Goal: Book appointment/travel/reservation

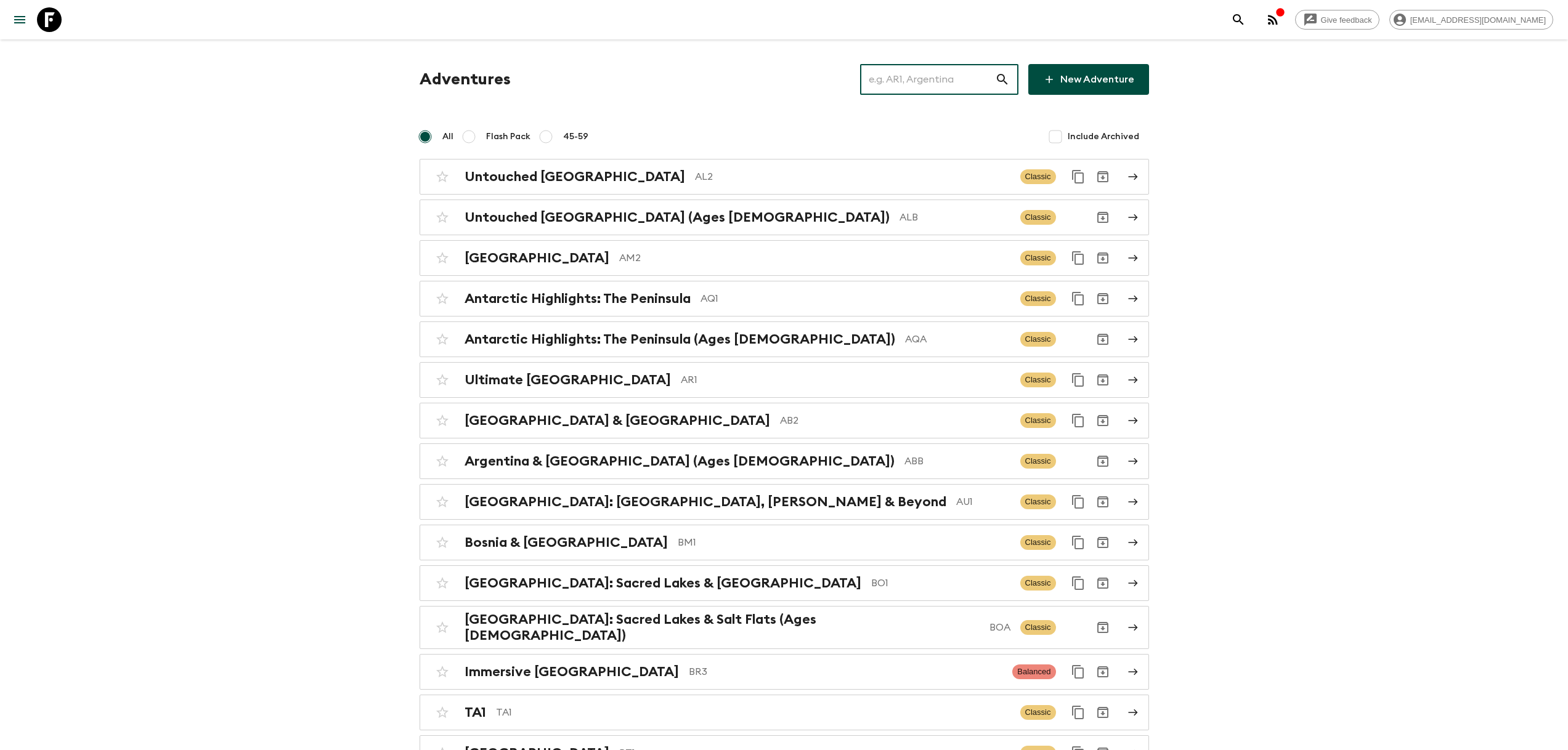
click at [966, 82] on input "text" at bounding box center [927, 79] width 135 height 35
paste input "TZA_02SEP2025"
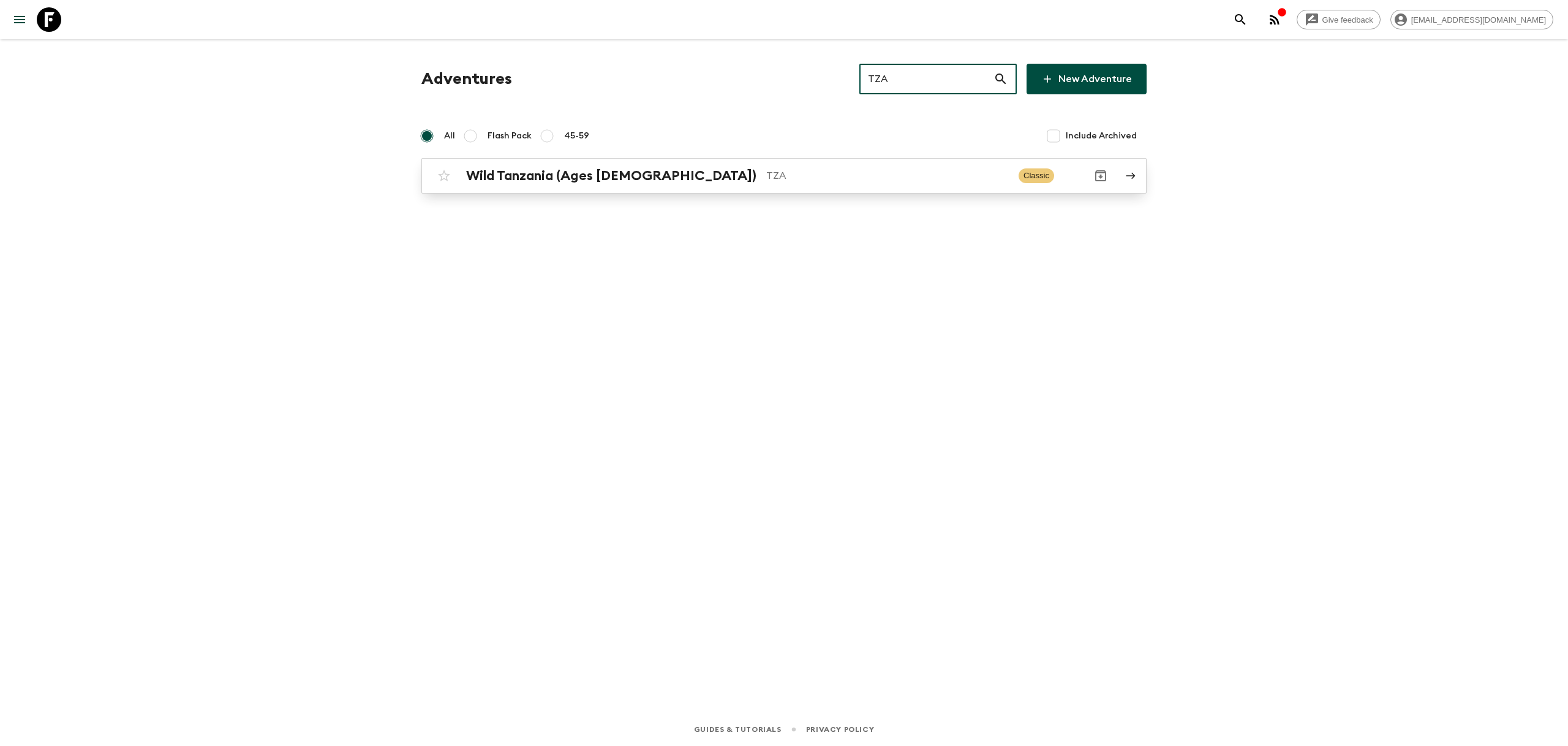
type input "TZA"
click at [766, 175] on p "TZA" at bounding box center [887, 175] width 243 height 14
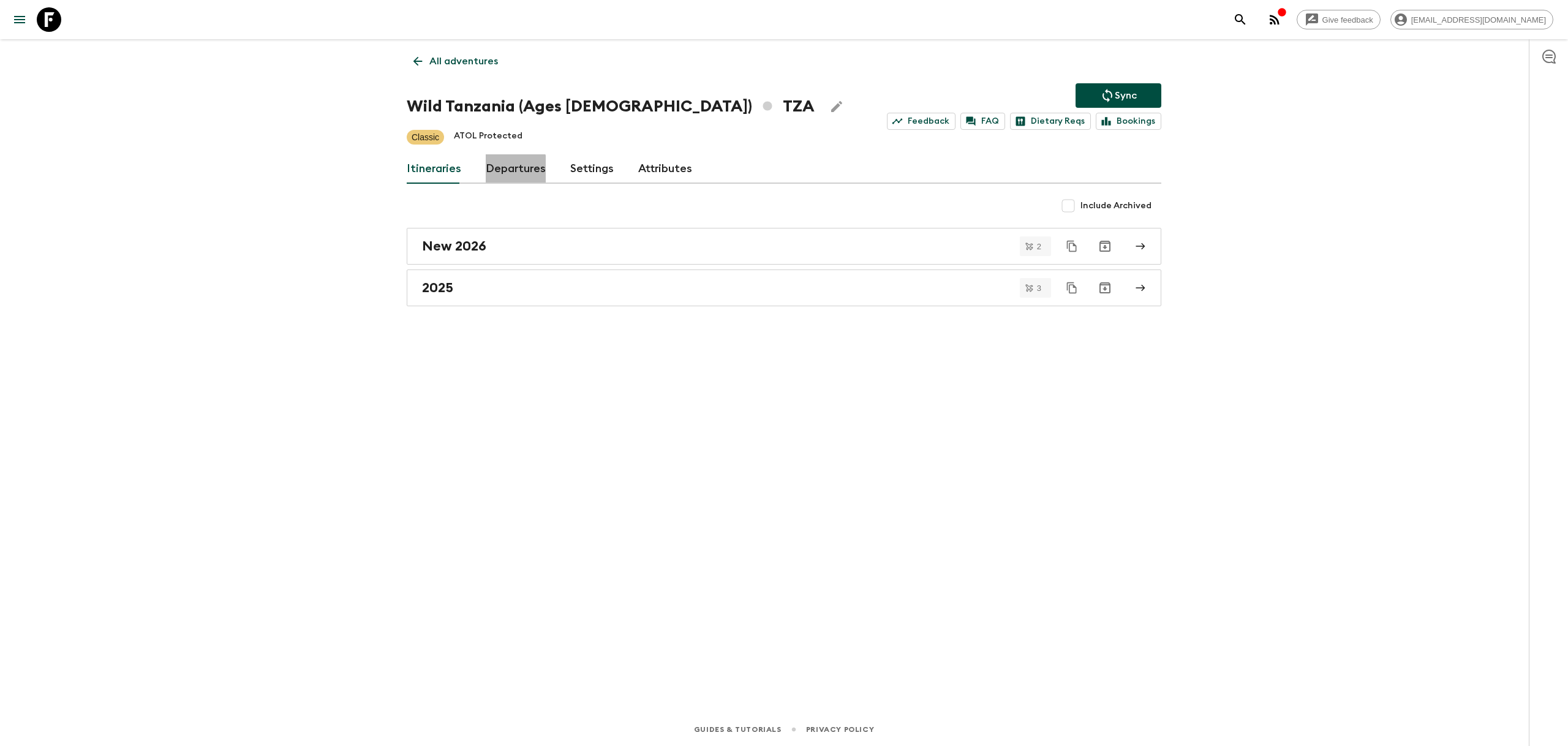
click at [503, 172] on link "Departures" at bounding box center [515, 169] width 60 height 30
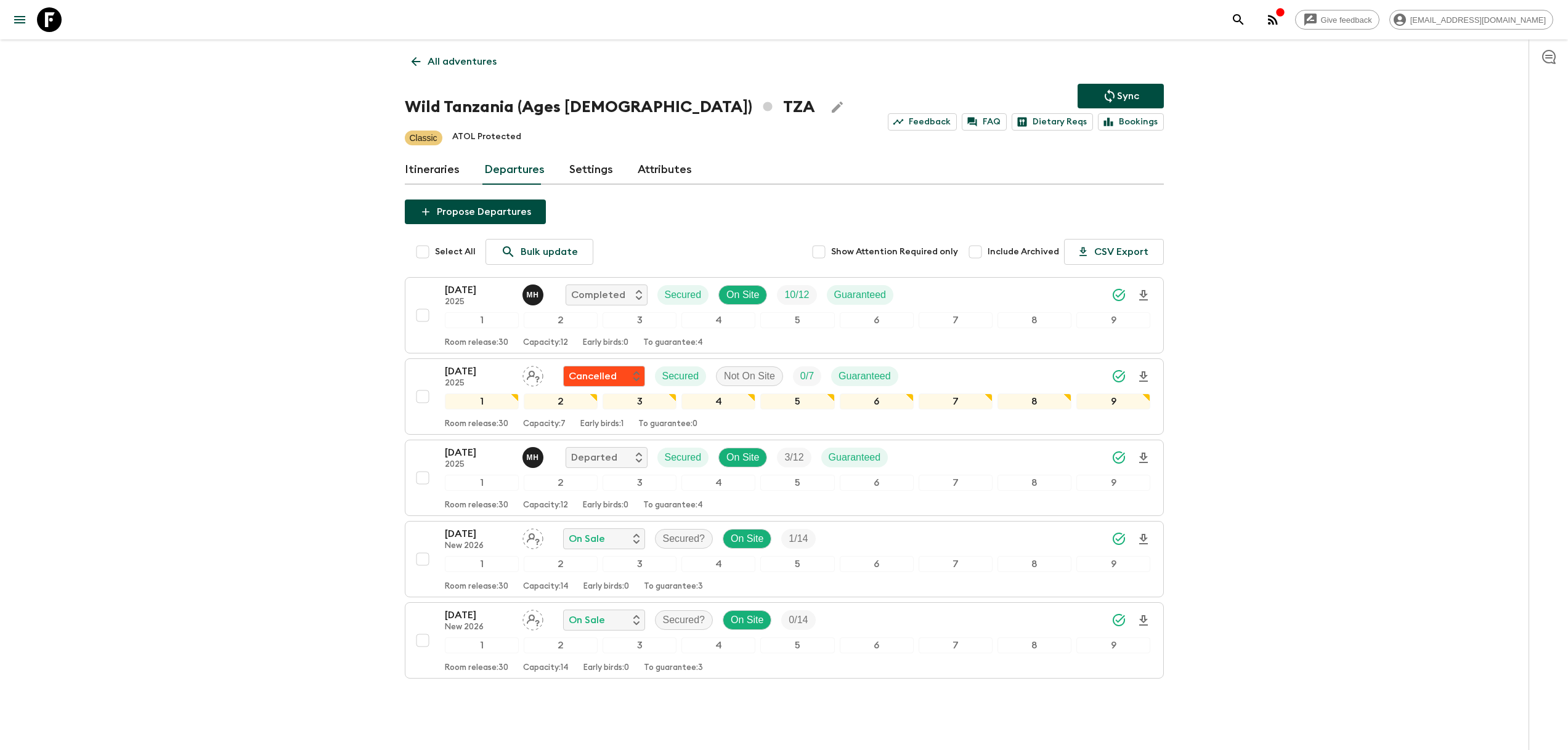
click at [1050, 195] on div "All adventures Wild Tanzania (Ages 45-59) TZA Sync Feedback FAQ Dietary Reqs Bo…" at bounding box center [784, 381] width 788 height 684
click at [1298, 312] on div "Give feedback developers@flashpack.com All adventures Wild Tanzania (Ages 45-59…" at bounding box center [784, 395] width 1568 height 790
click at [479, 467] on p "2025" at bounding box center [478, 465] width 68 height 10
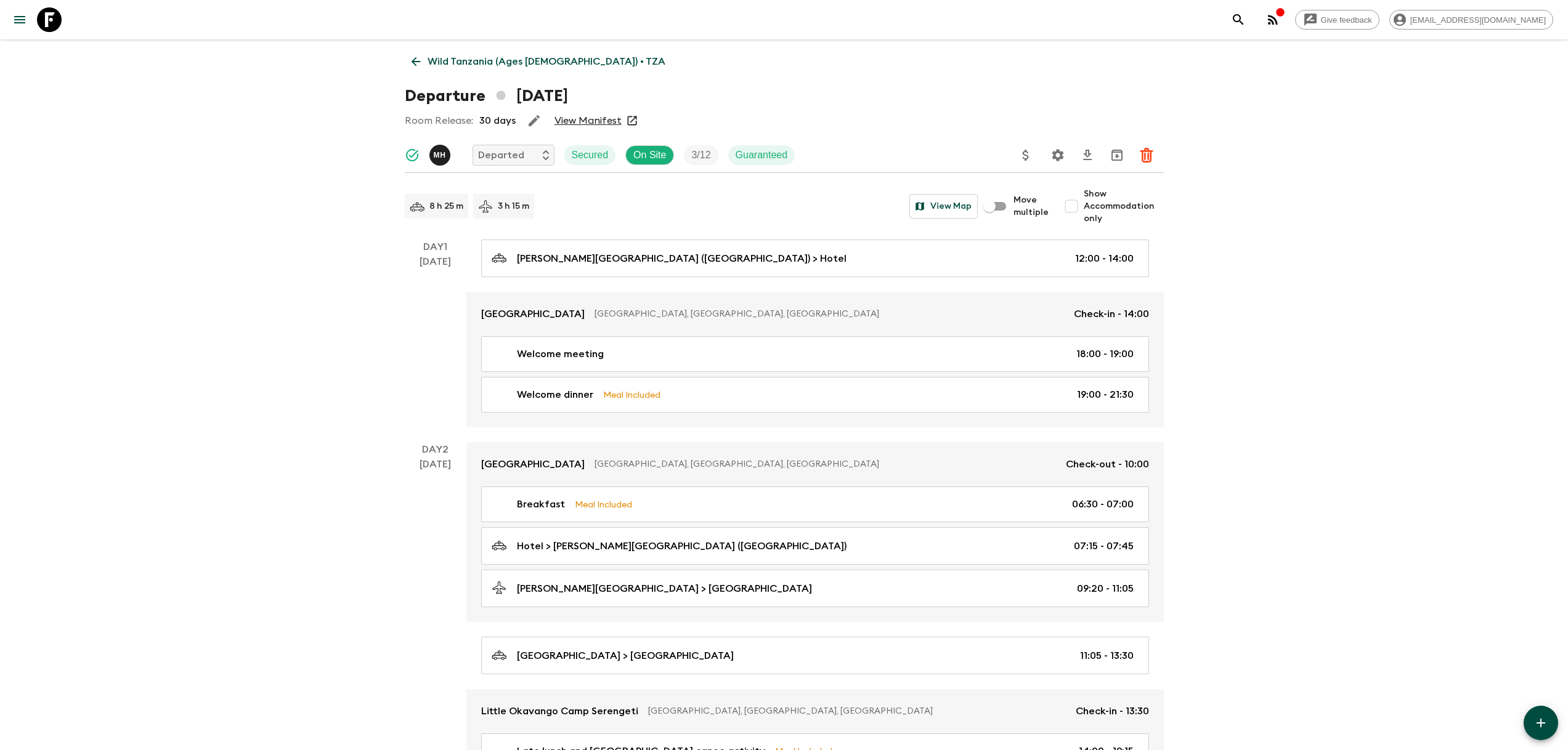
click at [445, 59] on p "Wild Tanzania (Ages 45-59) • TZA" at bounding box center [547, 61] width 238 height 15
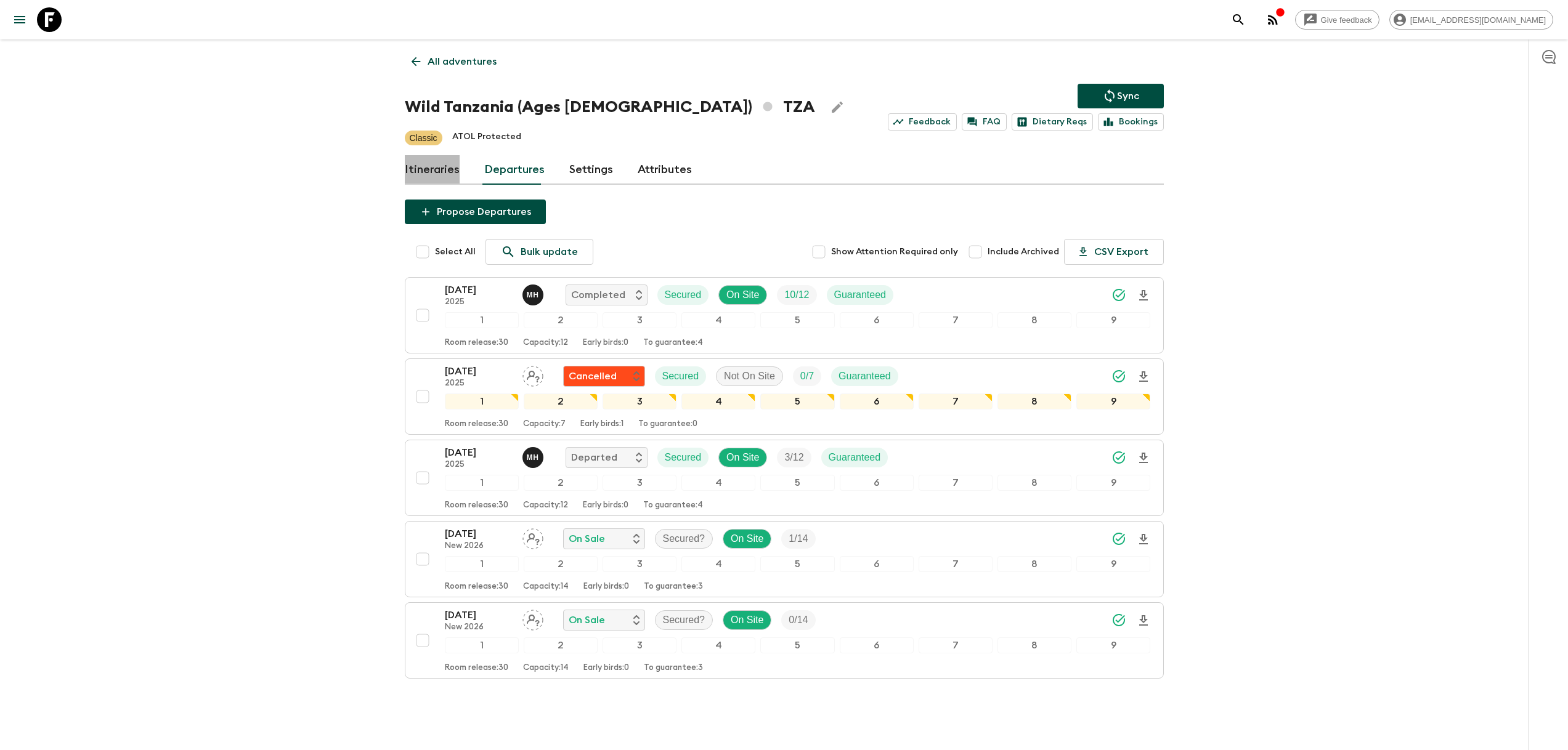
click at [445, 176] on link "Itineraries" at bounding box center [432, 169] width 55 height 30
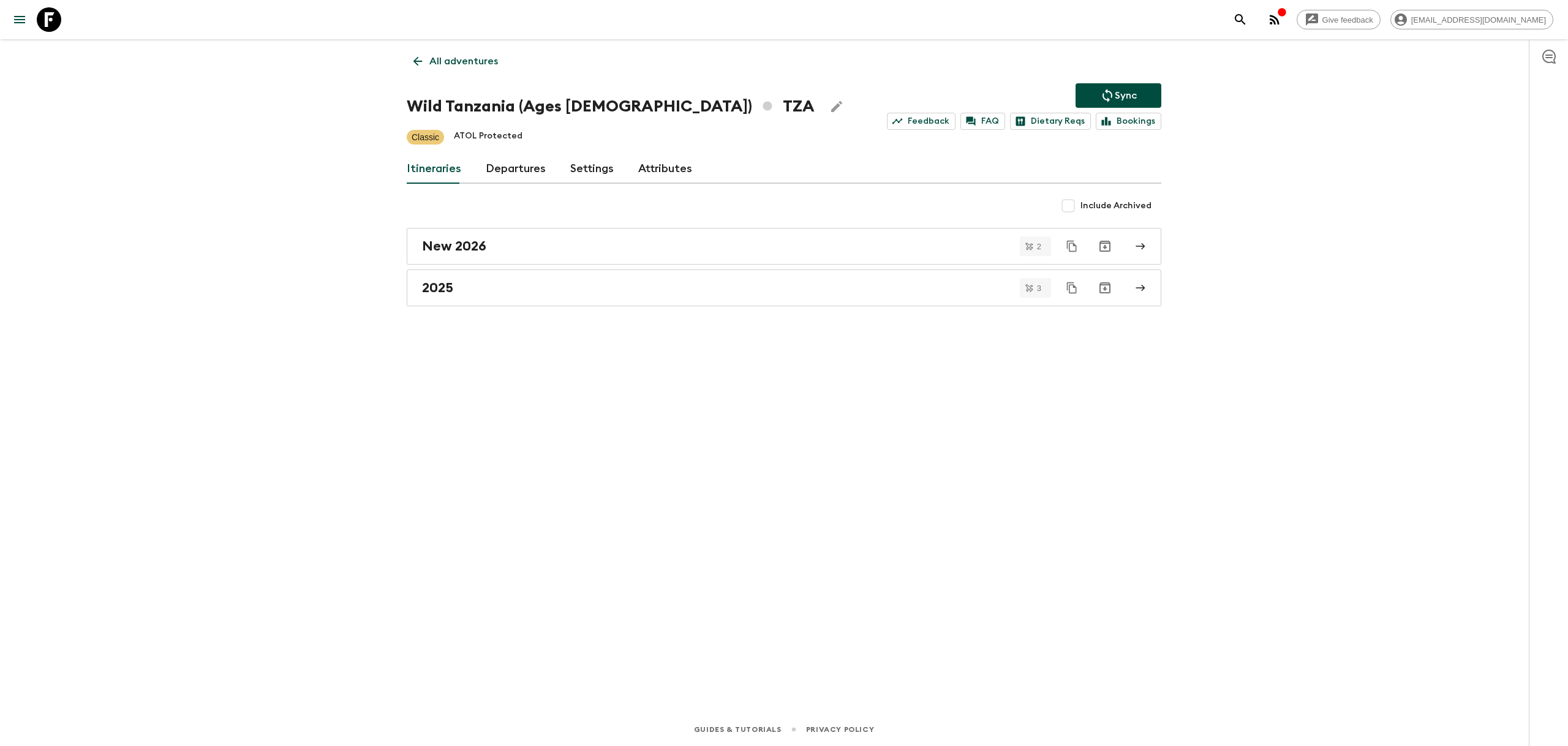
click at [525, 169] on link "Departures" at bounding box center [515, 169] width 60 height 30
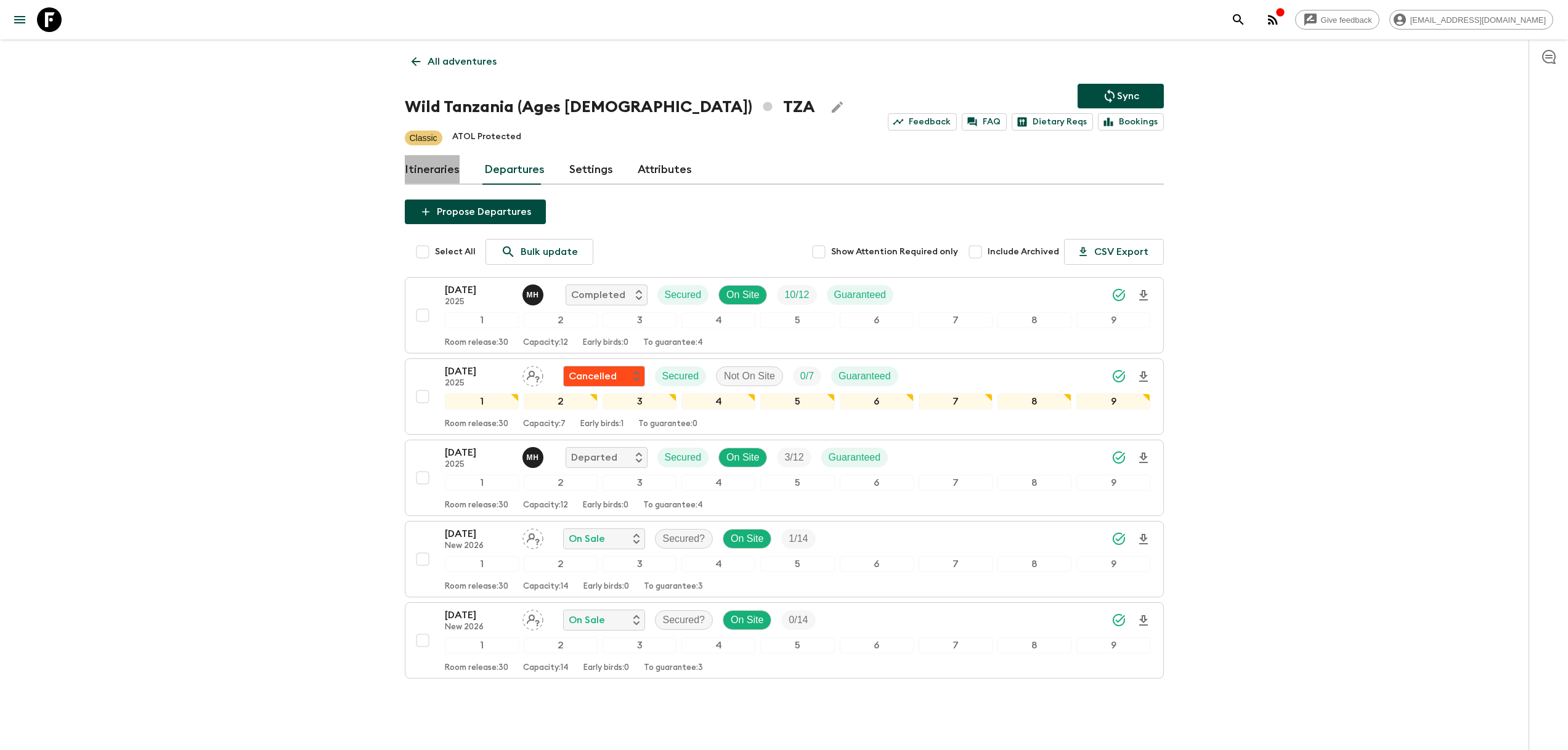
click at [447, 171] on link "Itineraries" at bounding box center [432, 169] width 55 height 30
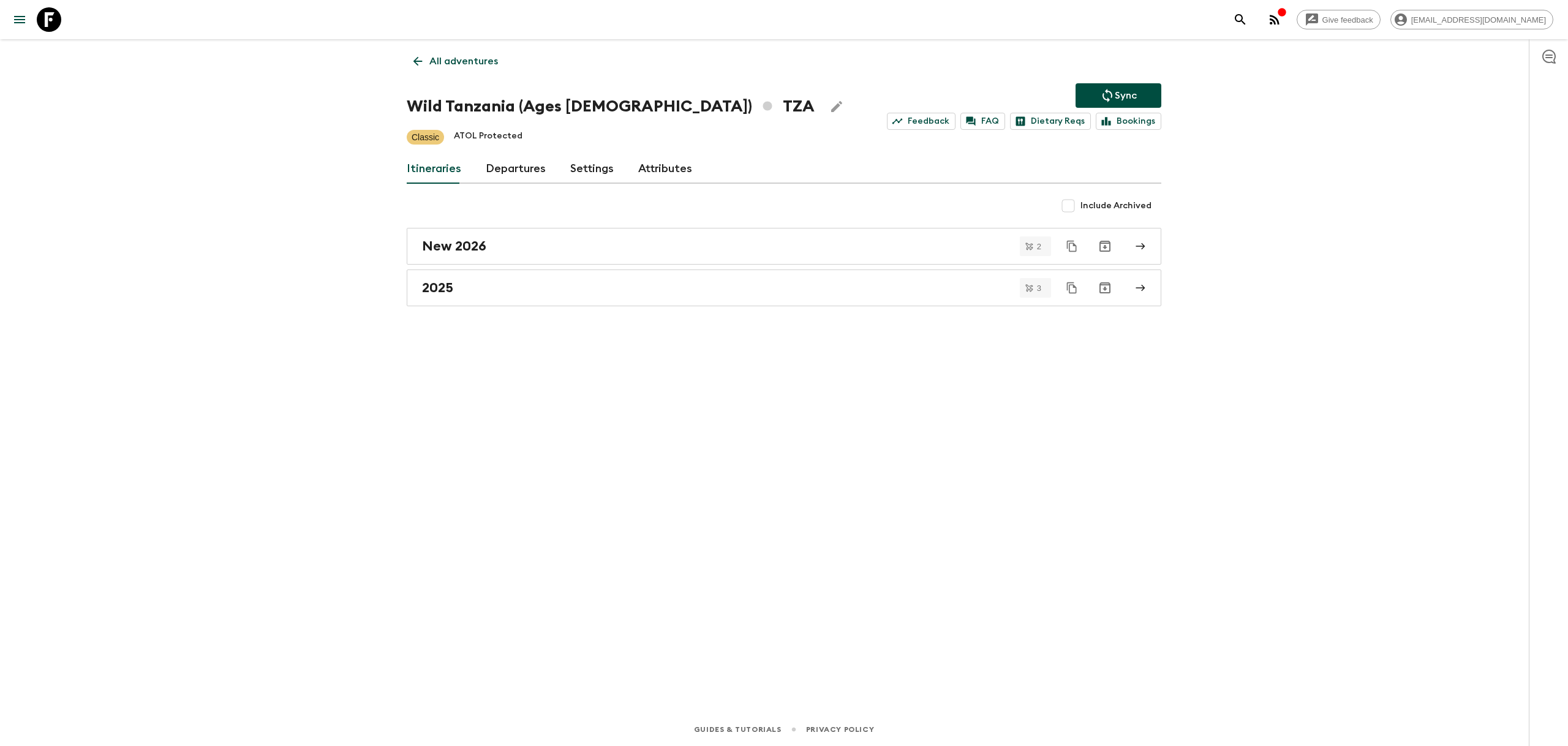
click at [491, 274] on link "2025" at bounding box center [784, 287] width 755 height 36
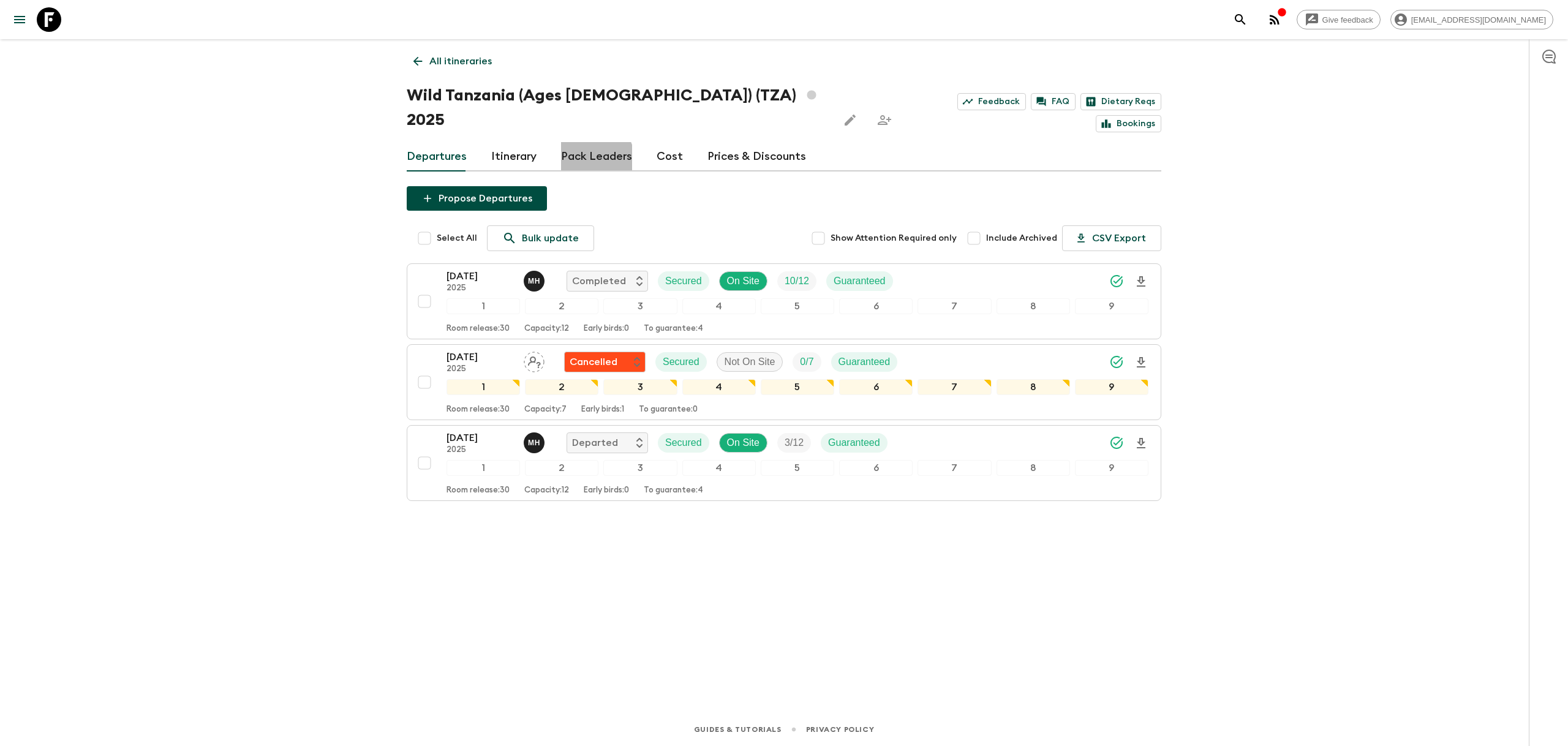
click at [592, 142] on link "Pack Leaders" at bounding box center [596, 157] width 71 height 30
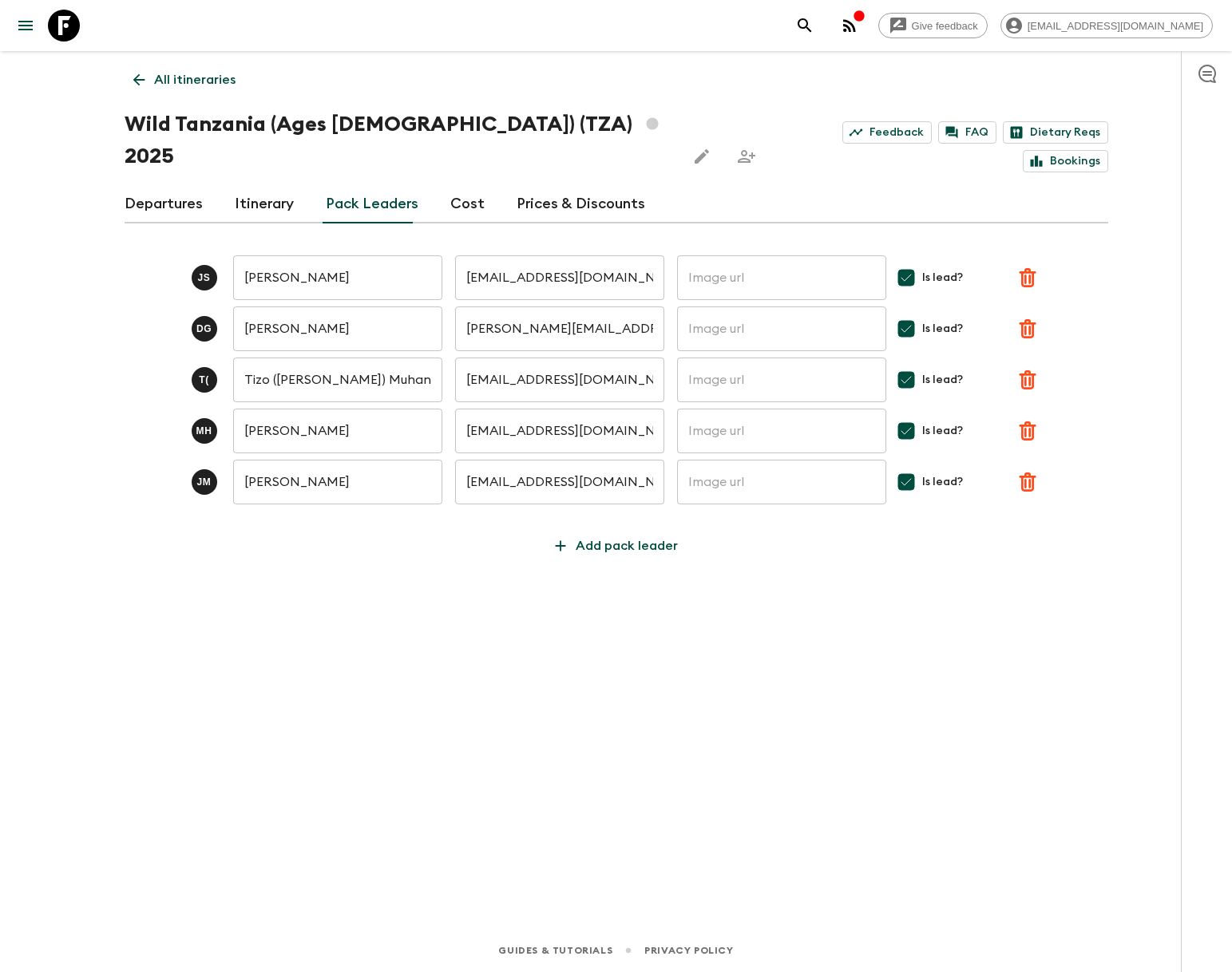
click at [171, 185] on link "Departures" at bounding box center [163, 204] width 78 height 39
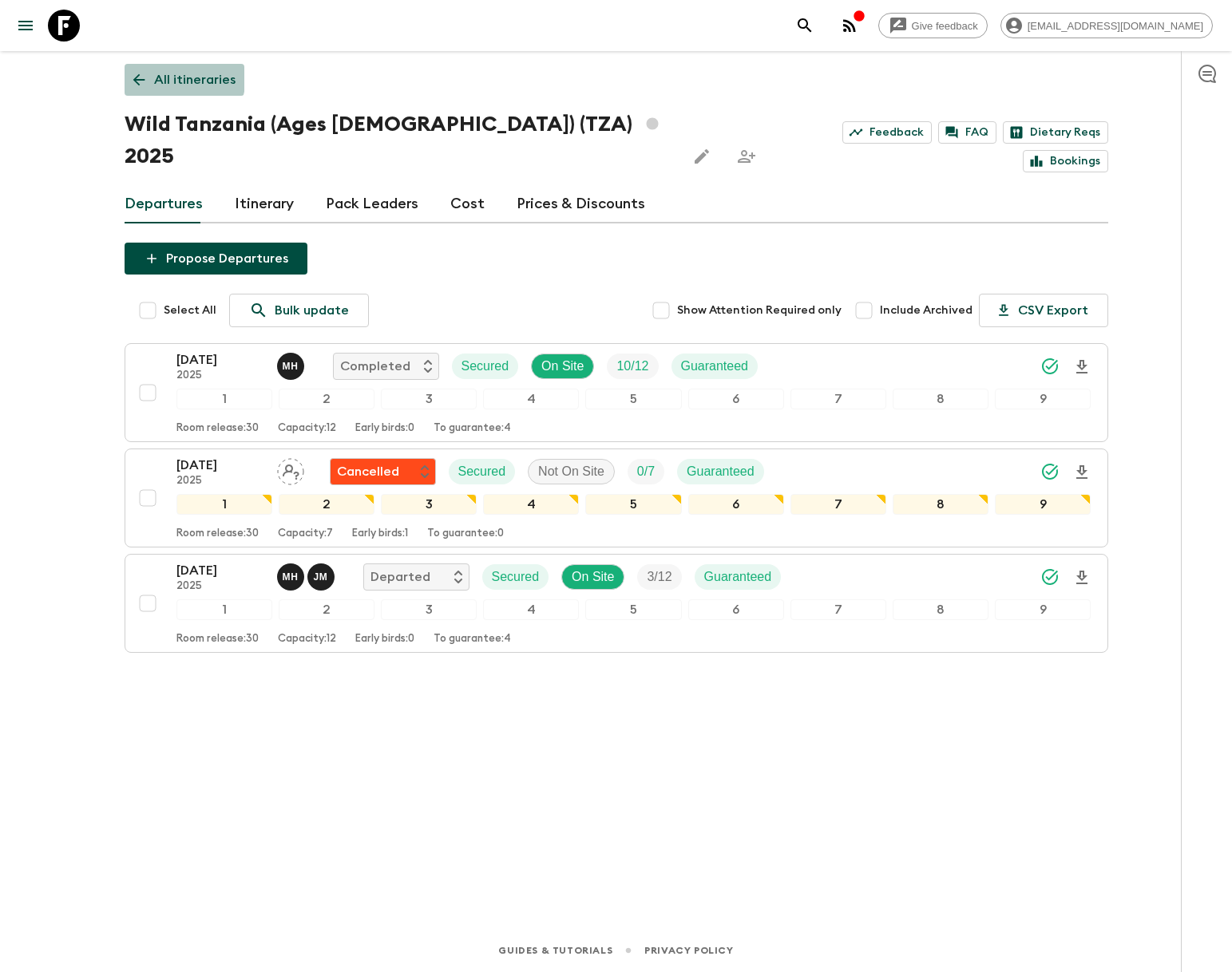
click at [158, 75] on p "All itineraries" at bounding box center [194, 79] width 81 height 19
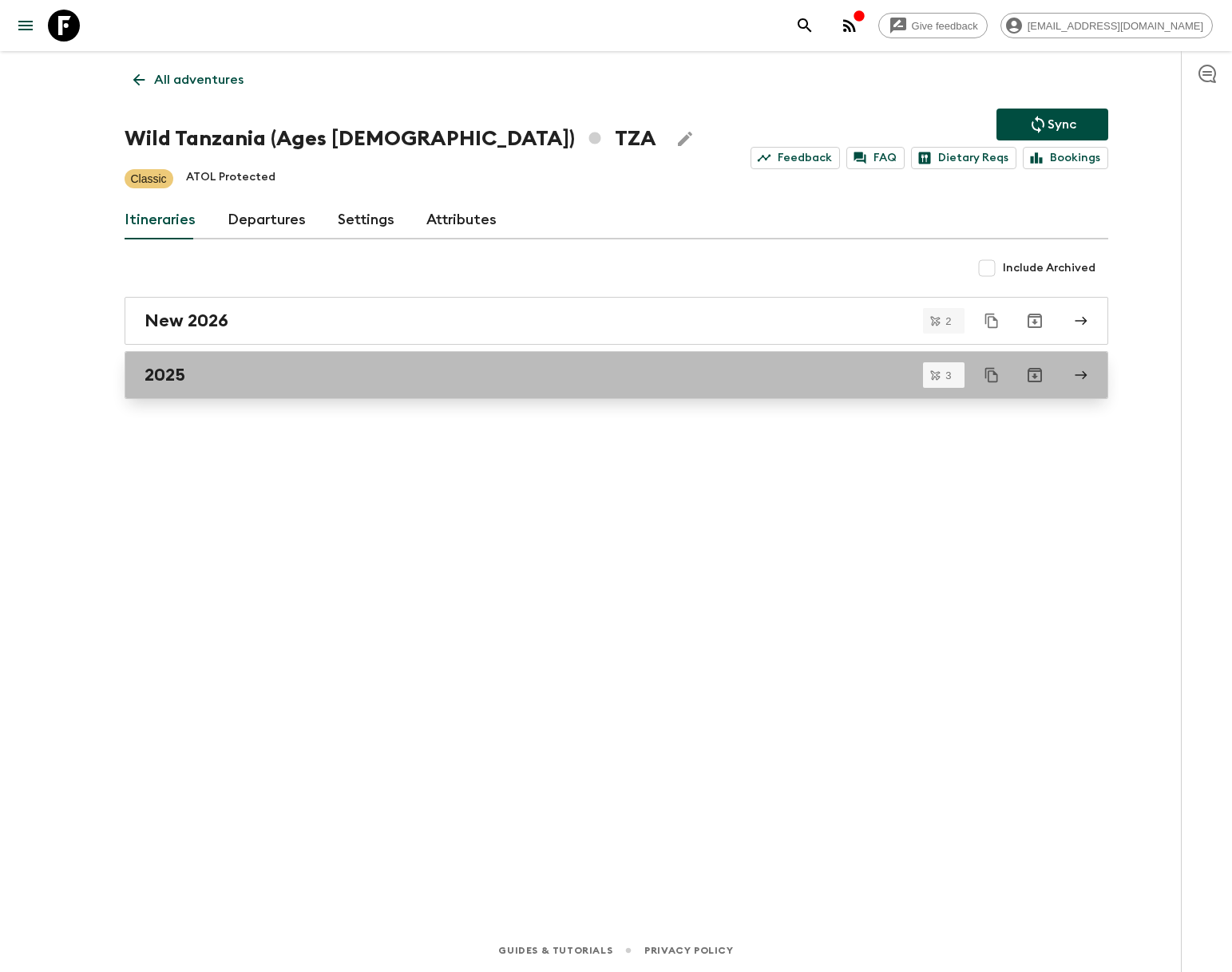
click at [303, 361] on link "2025" at bounding box center [616, 375] width 984 height 48
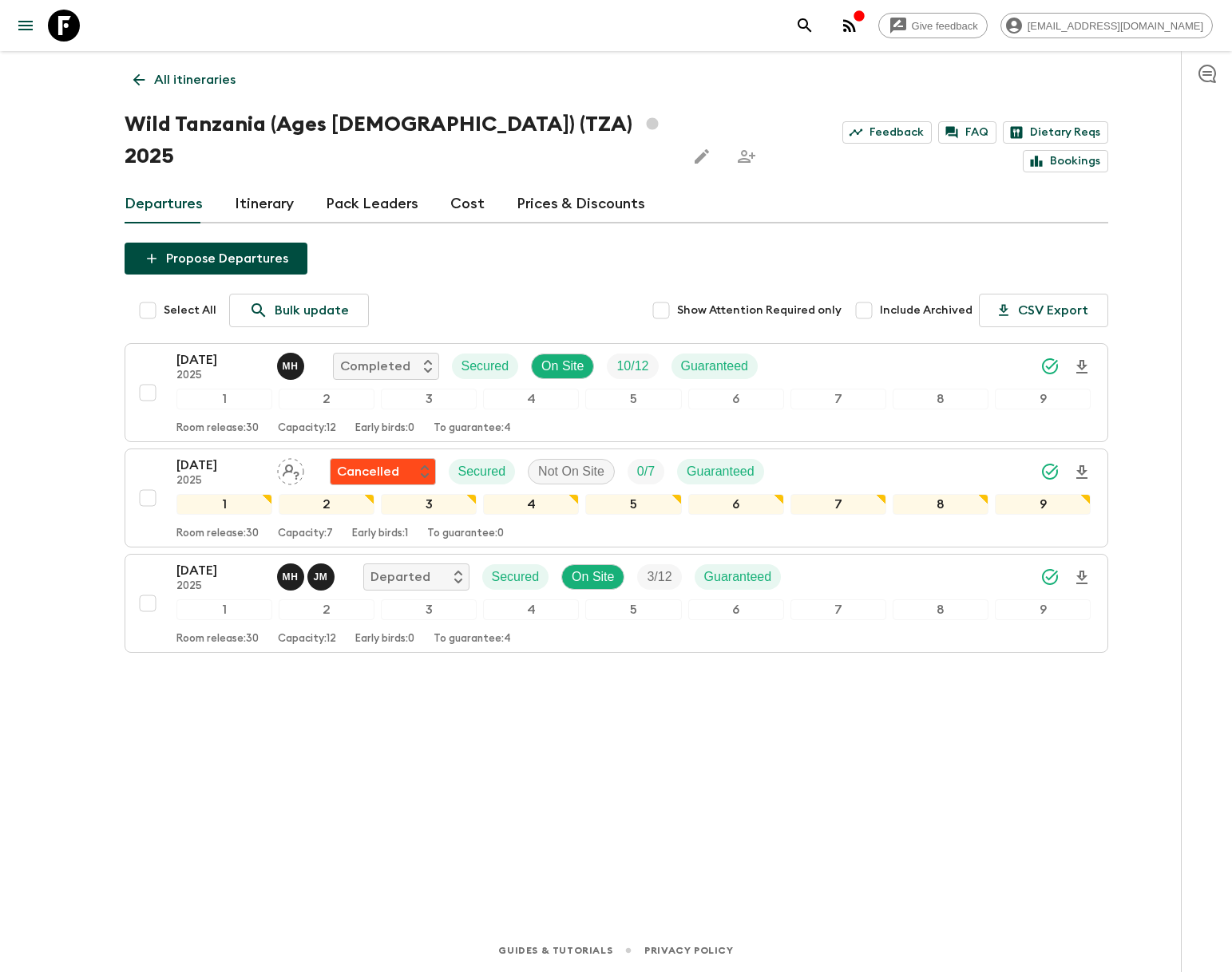
click at [807, 781] on div "All itineraries Wild [GEOGRAPHIC_DATA] (Ages [DEMOGRAPHIC_DATA]) (TZA) 2025 Fee…" at bounding box center [616, 467] width 1021 height 833
